Goal: Task Accomplishment & Management: Manage account settings

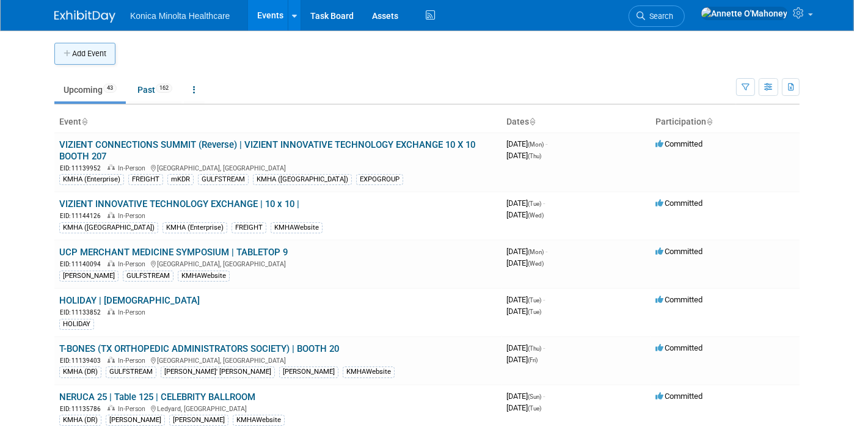
click at [67, 51] on button "Add Event" at bounding box center [84, 54] width 61 height 22
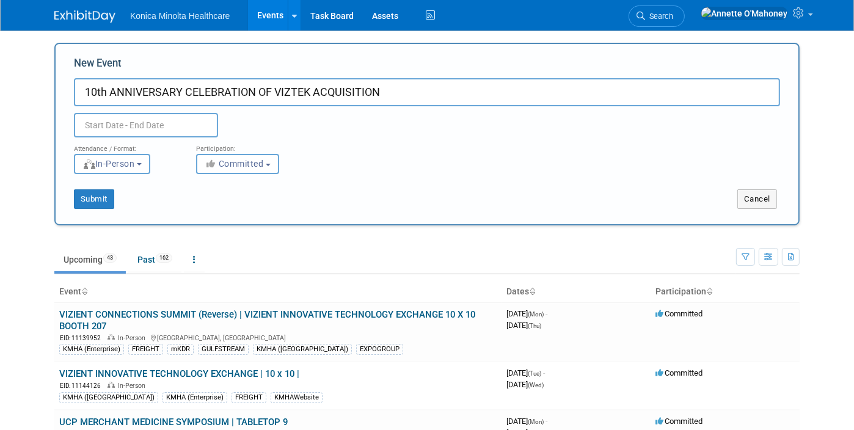
type input "10th ANNIVERSARY CELEBRATION OF VIZTEK ACQUISITION"
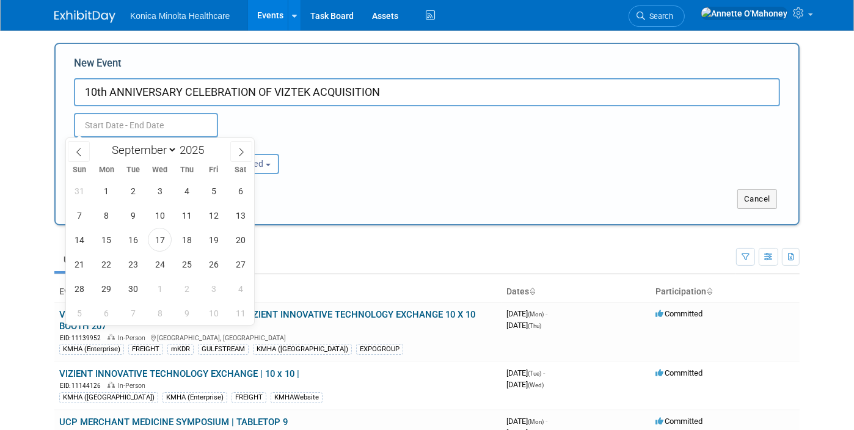
click at [100, 120] on input "text" at bounding box center [146, 125] width 144 height 24
click at [158, 288] on span "1" at bounding box center [160, 289] width 24 height 24
click at [156, 286] on span "1" at bounding box center [160, 289] width 24 height 24
type input "Oct 1, 2025 to Oct 1, 2025"
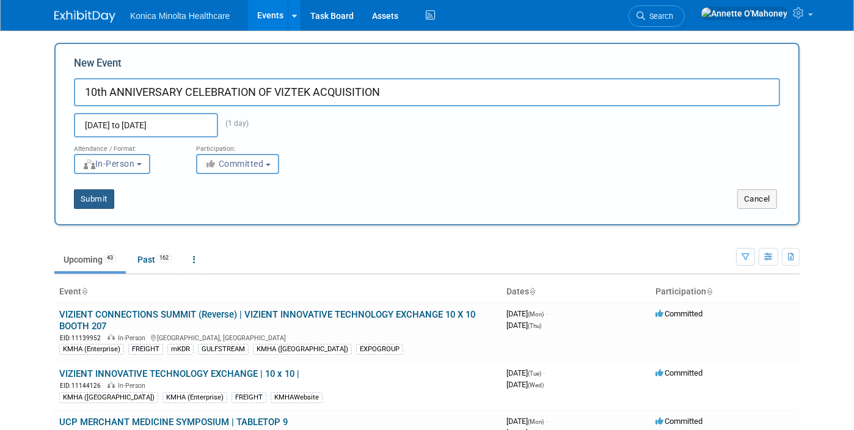
click at [93, 196] on button "Submit" at bounding box center [94, 199] width 40 height 20
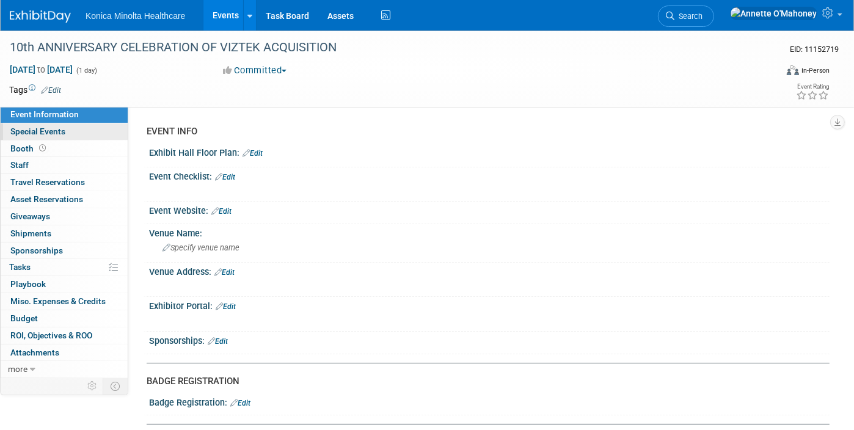
click at [57, 129] on span "Special Events" at bounding box center [37, 131] width 55 height 10
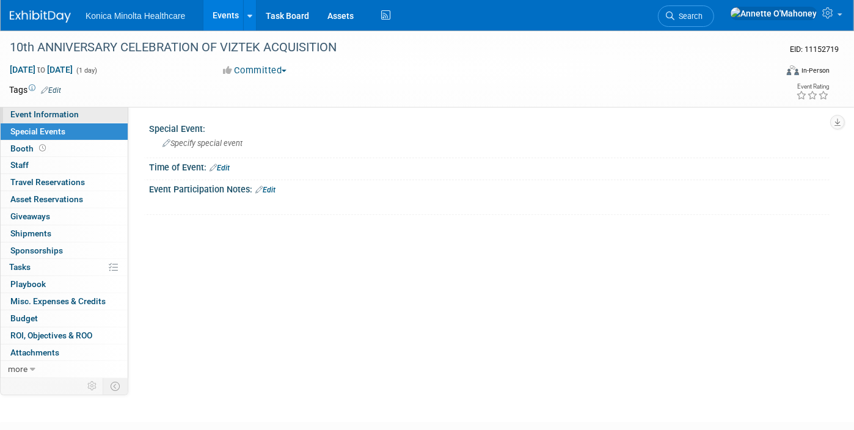
click at [65, 113] on span "Event Information" at bounding box center [44, 114] width 68 height 10
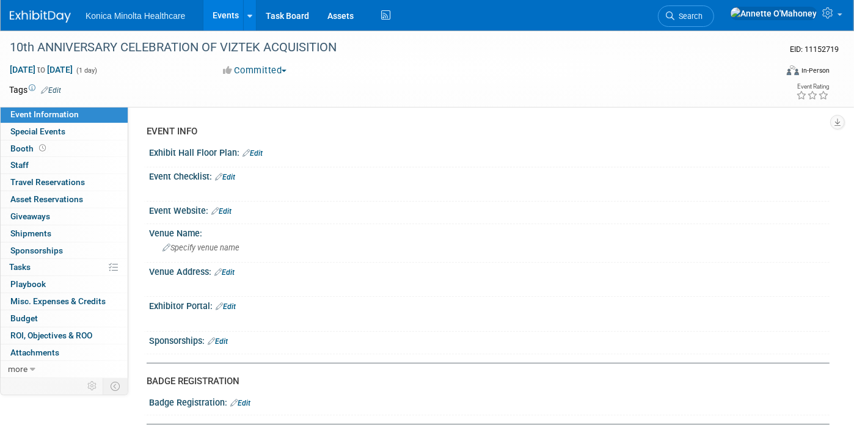
click at [231, 13] on link "Events" at bounding box center [225, 15] width 45 height 31
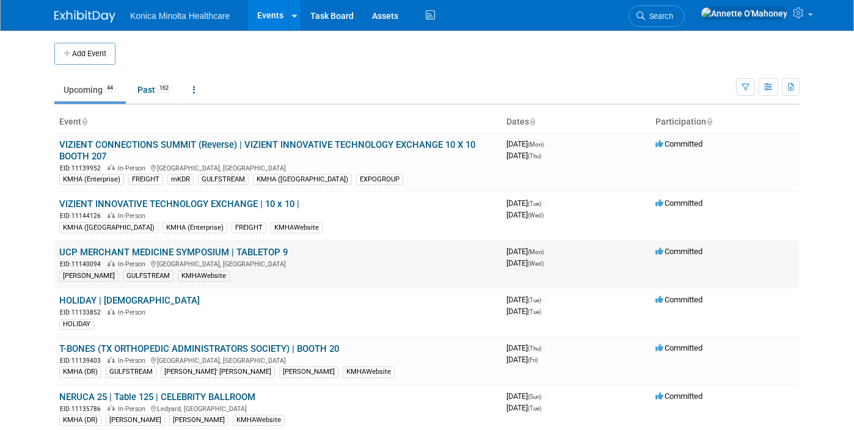
scroll to position [76, 0]
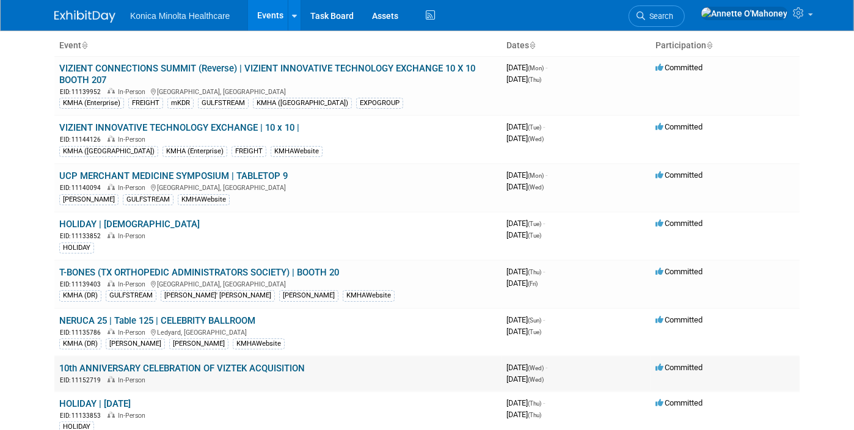
click at [145, 365] on link "10th ANNIVERSARY CELEBRATION OF VIZTEK ACQUISITION" at bounding box center [182, 368] width 246 height 11
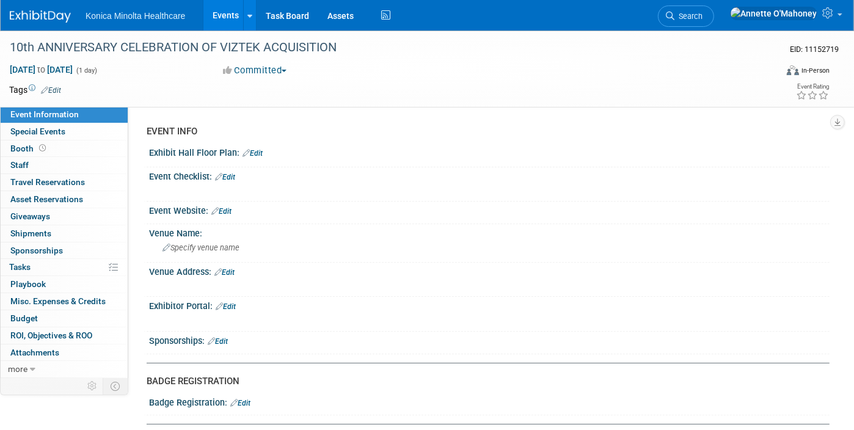
click at [55, 87] on link "Edit" at bounding box center [51, 90] width 20 height 9
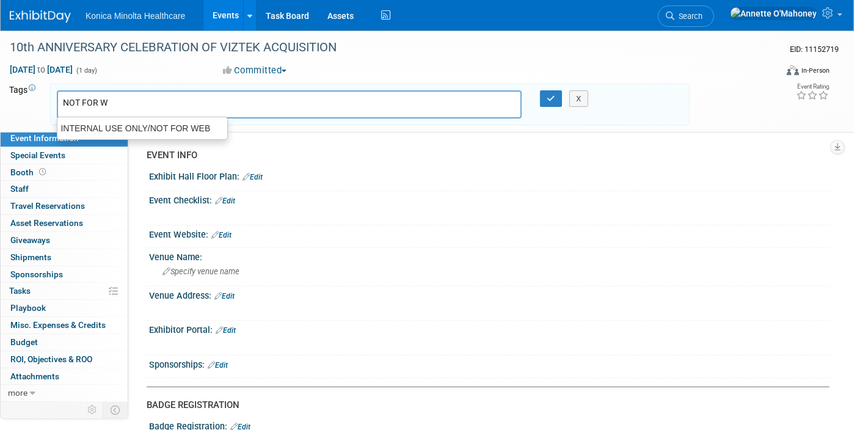
type input "NOT FOR WE"
click at [84, 130] on div "INTERNAL USE ONLY/NOT FOR WEB" at bounding box center [142, 128] width 171 height 17
type input "INTERNAL USE ONLY/NOT FOR WEB"
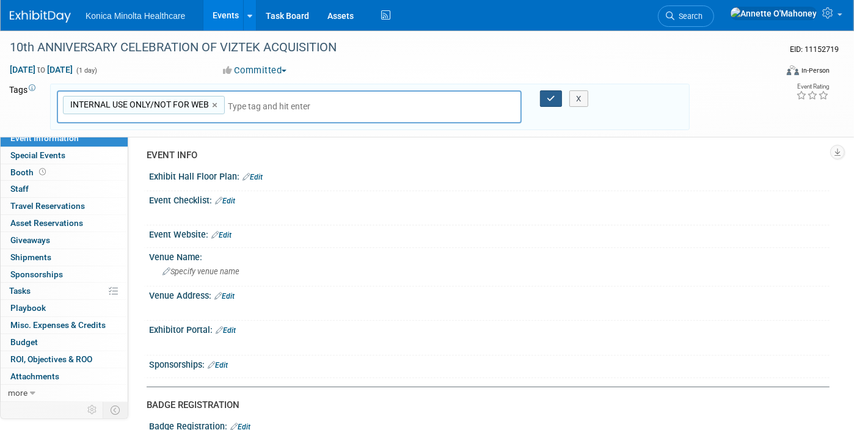
click at [551, 98] on icon "button" at bounding box center [551, 99] width 9 height 8
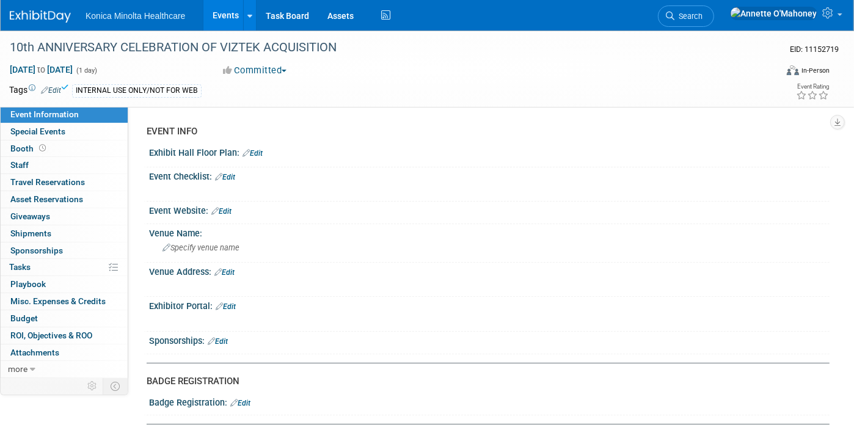
click at [212, 87] on div "INTERNAL USE ONLY/NOT FOR WEB" at bounding box center [380, 90] width 617 height 13
click at [53, 90] on link "Edit" at bounding box center [51, 90] width 20 height 9
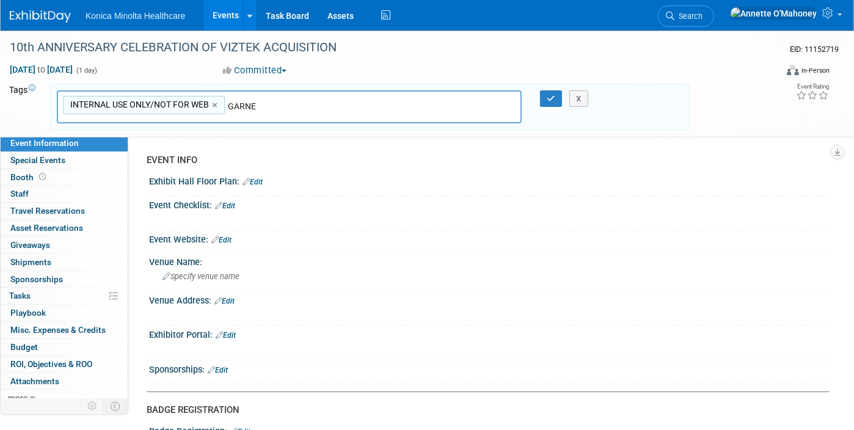
type input "[PERSON_NAME]"
type input "INTERNAL USE ONLY/NOT FOR WEB, GARNER"
type input "[PERSON_NAME]"
type input "INTERNAL USE ONLY/NOT FOR WEB, GARNER, WAYNE"
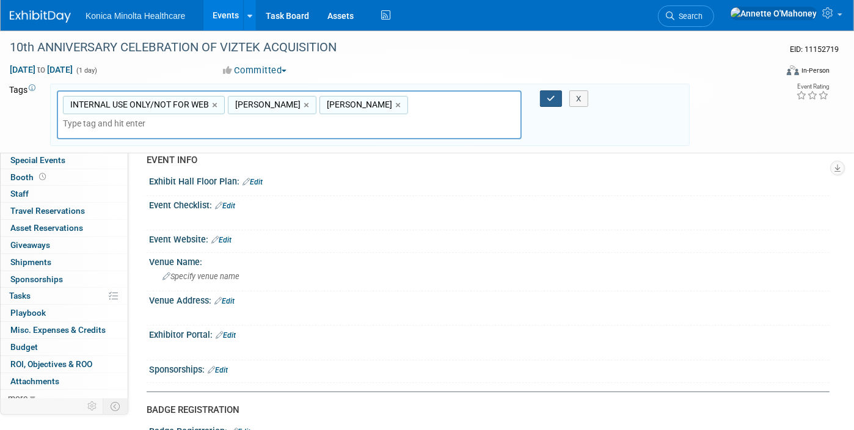
click at [548, 102] on button "button" at bounding box center [551, 98] width 22 height 17
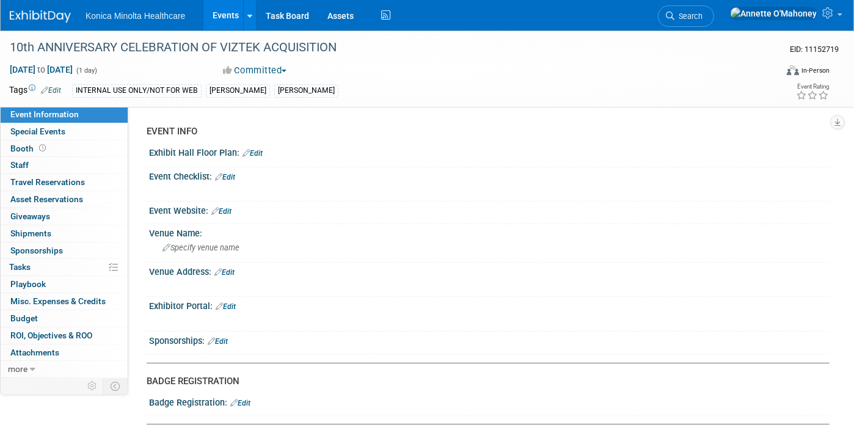
click at [240, 12] on link "Events" at bounding box center [225, 15] width 45 height 31
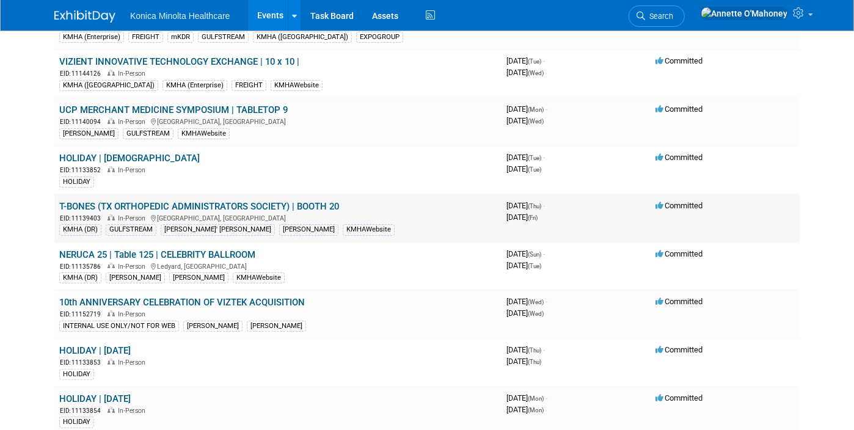
scroll to position [153, 0]
